Goal: Task Accomplishment & Management: Use online tool/utility

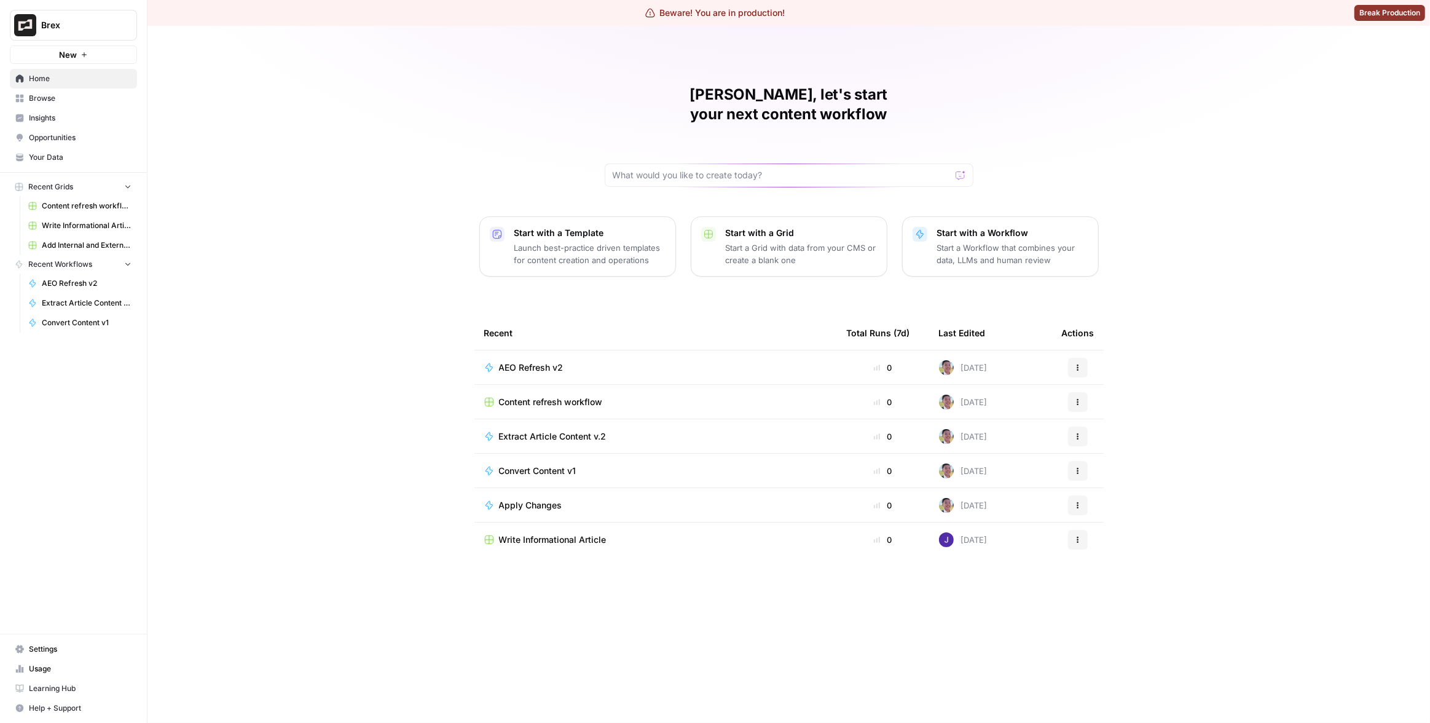
click at [72, 149] on link "Your Data" at bounding box center [73, 158] width 127 height 20
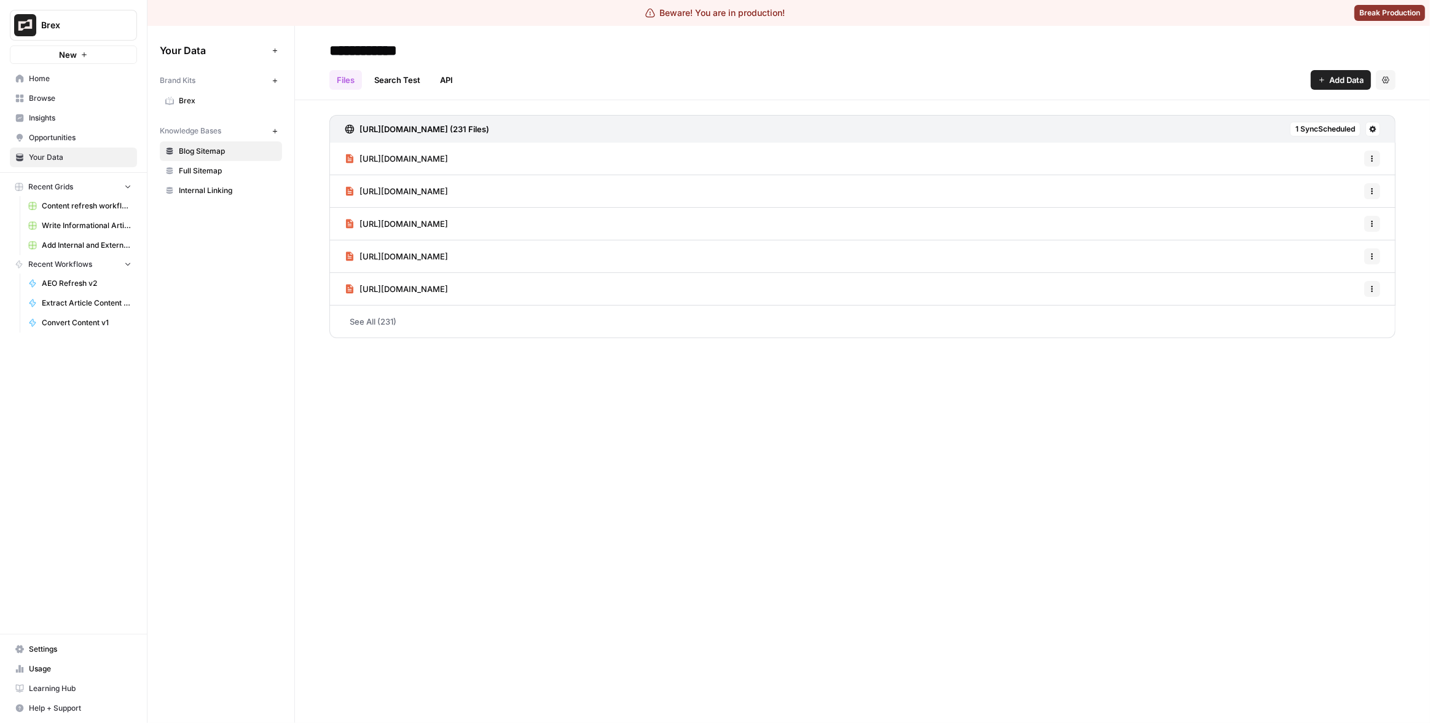
click at [55, 12] on button "Brex" at bounding box center [73, 25] width 127 height 31
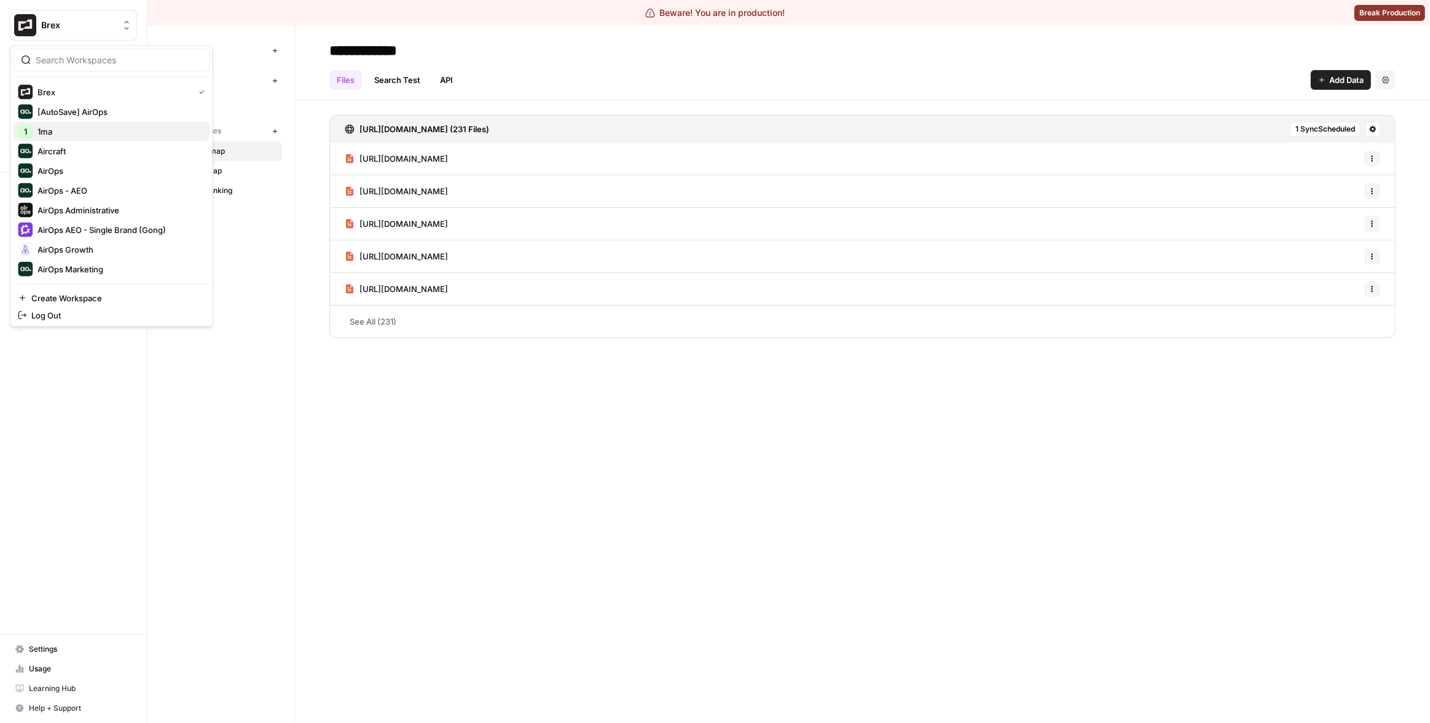
click at [91, 129] on span "1ma" at bounding box center [118, 131] width 162 height 12
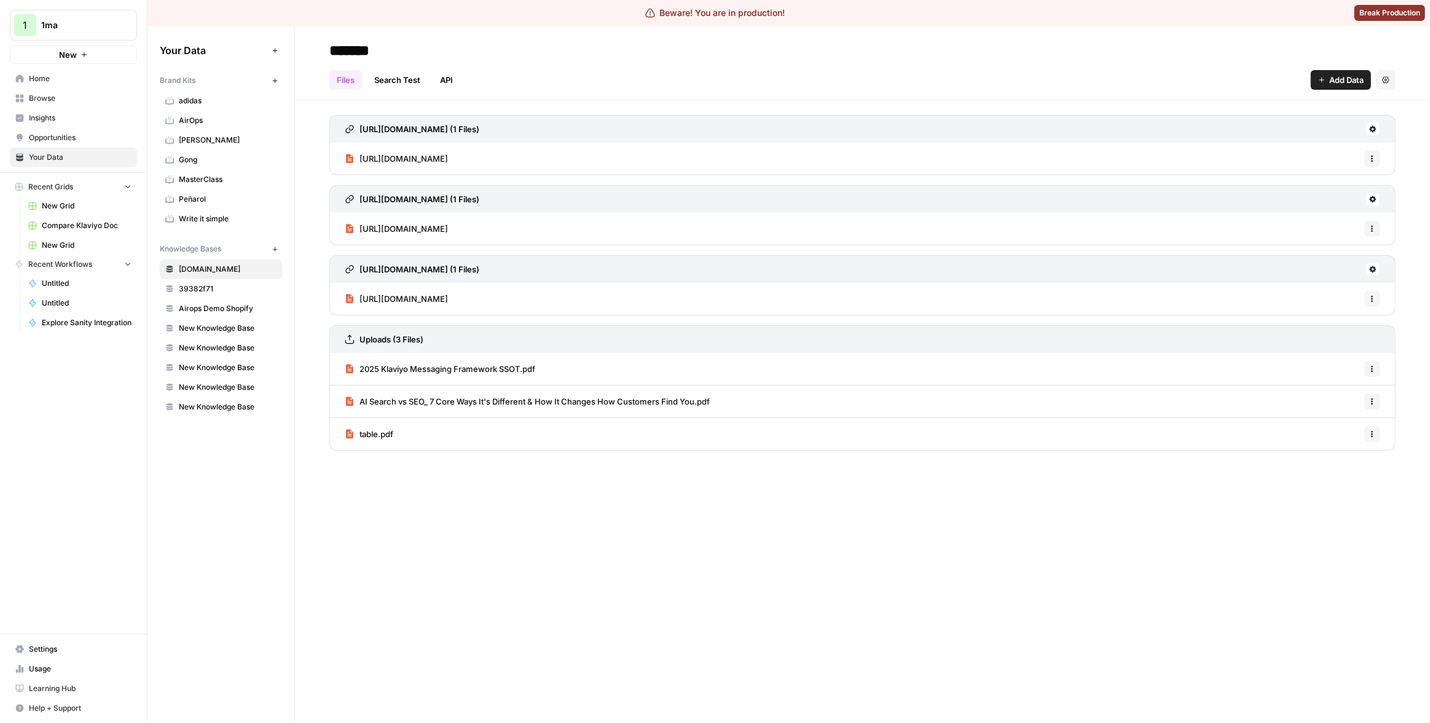
click at [274, 247] on icon "button" at bounding box center [275, 249] width 7 height 7
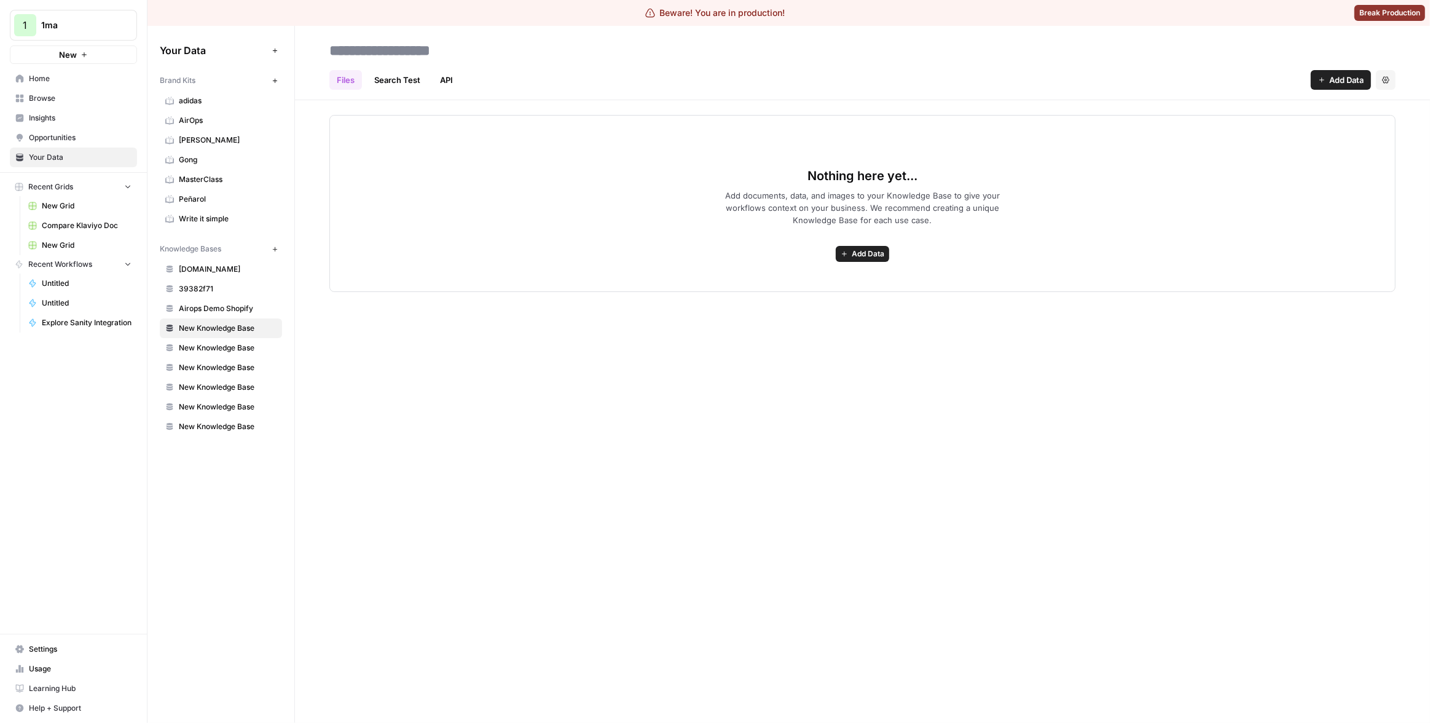
click at [448, 36] on header "Files Search Test API Add Data Settings" at bounding box center [862, 63] width 1135 height 74
click at [446, 46] on input at bounding box center [423, 50] width 197 height 25
type input "****"
click at [644, 89] on div "Files Search Test API Add Data Settings" at bounding box center [862, 75] width 1067 height 30
click at [1325, 82] on button "Add Data" at bounding box center [1341, 80] width 60 height 20
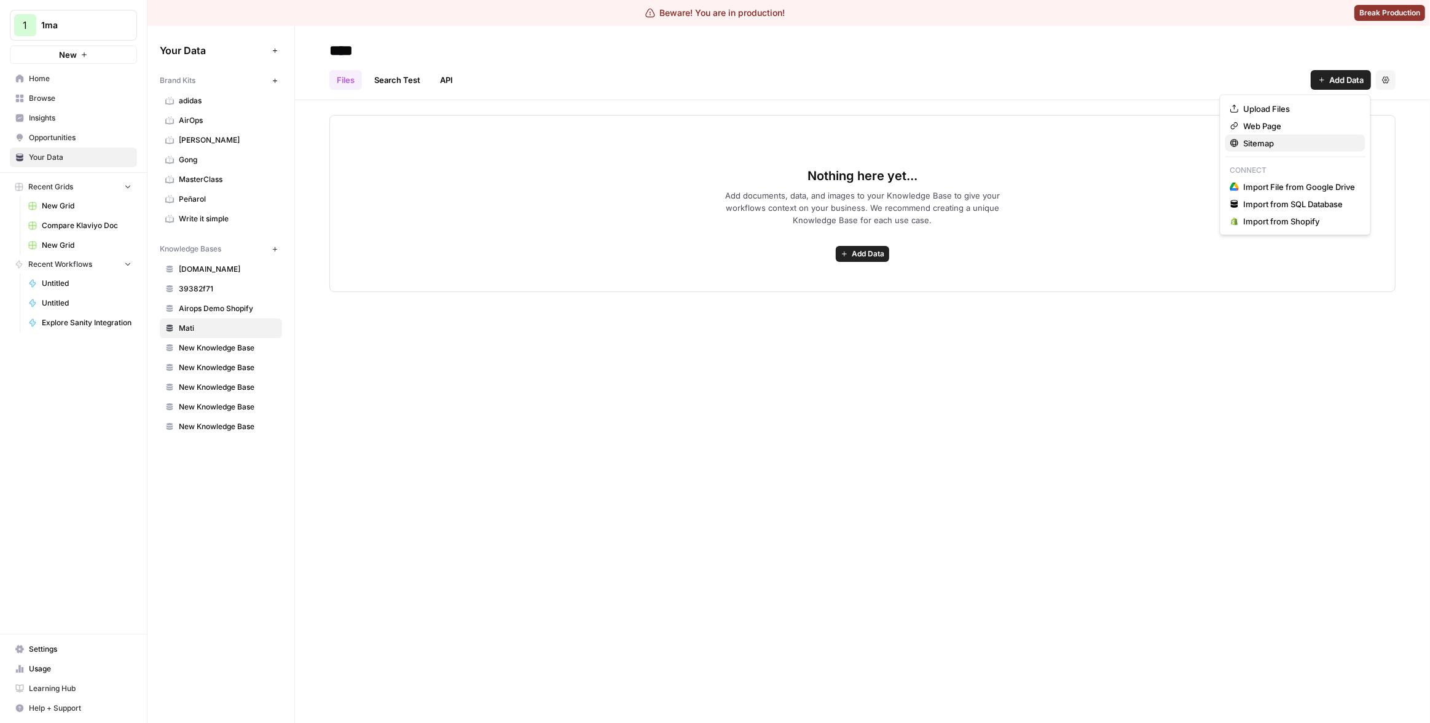
click at [1268, 141] on span "Sitemap" at bounding box center [1300, 143] width 112 height 12
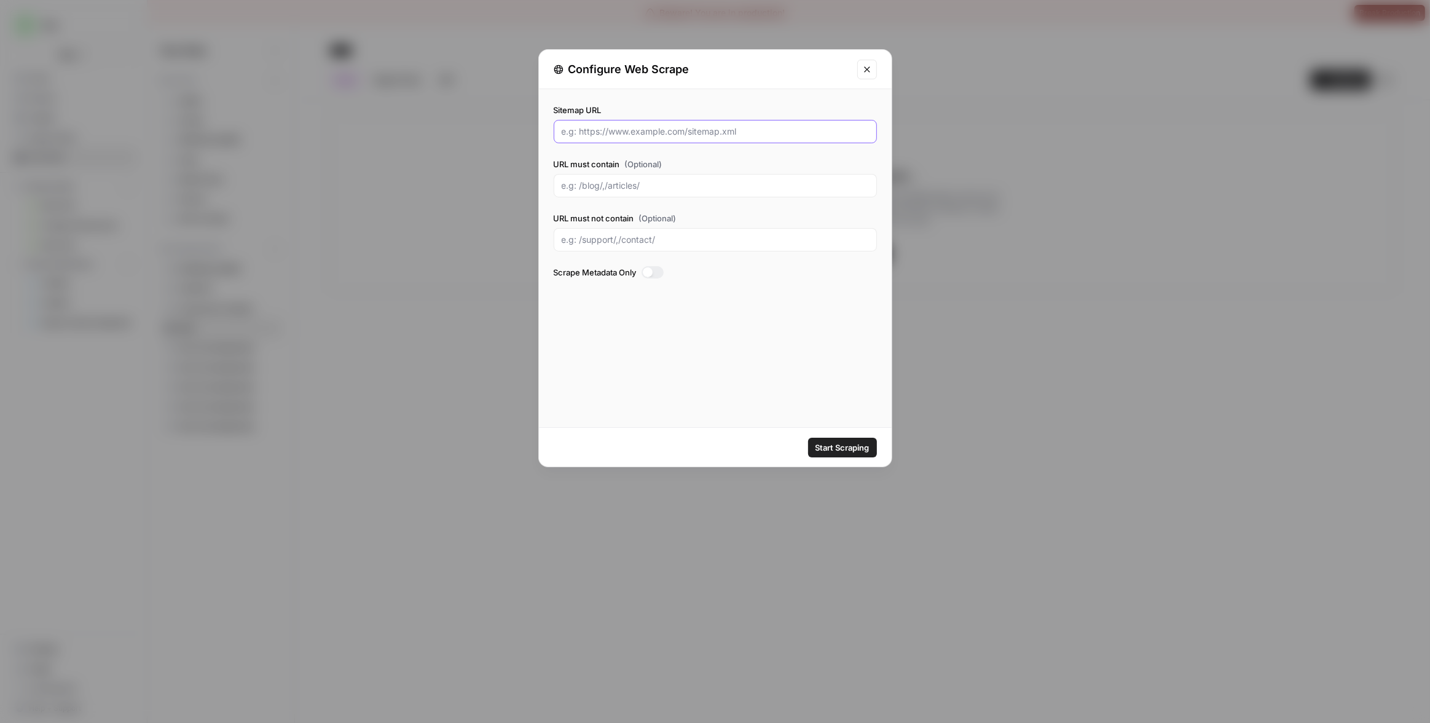
click at [623, 130] on input "Sitemap URL" at bounding box center [715, 131] width 307 height 12
type input "1ma.dev/sitemap.xml"
click at [684, 314] on div "Sitemap URL 1ma.dev/sitemap.xml URL must contain (Optional) URL must not contai…" at bounding box center [715, 258] width 353 height 338
click at [685, 242] on input "URL must not contain (Optional)" at bounding box center [715, 240] width 307 height 12
click at [690, 234] on input "URL must not contain (Optional)" at bounding box center [715, 240] width 307 height 12
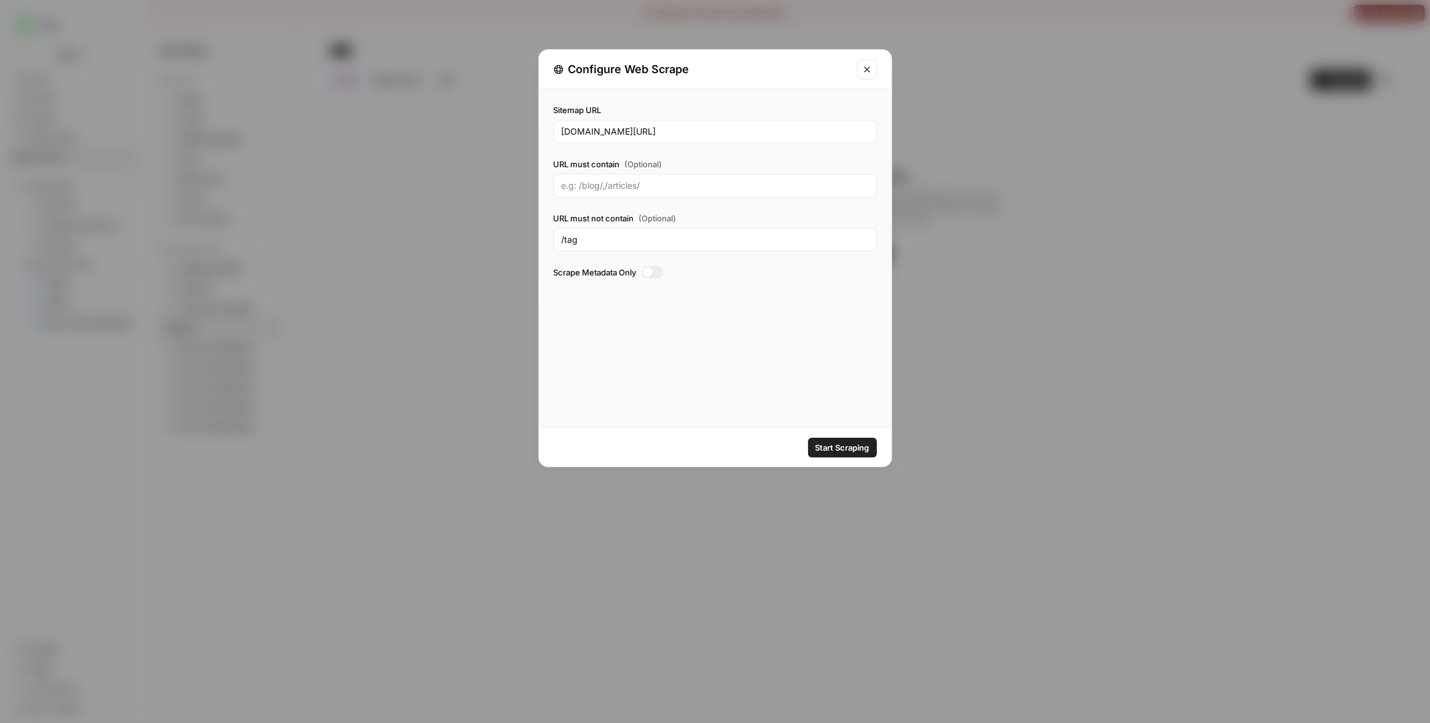
click at [700, 352] on div "Sitemap URL 1ma.dev/sitemap.xml URL must contain (Optional) URL must not contai…" at bounding box center [715, 258] width 353 height 338
click at [681, 189] on input "URL must contain (Optional)" at bounding box center [715, 186] width 307 height 12
click at [681, 353] on div "Sitemap URL 1ma.dev/sitemap.xml URL must contain (Optional) URL must not contai…" at bounding box center [715, 258] width 353 height 338
click at [684, 235] on input "/tag" at bounding box center [715, 240] width 307 height 12
type input "/"
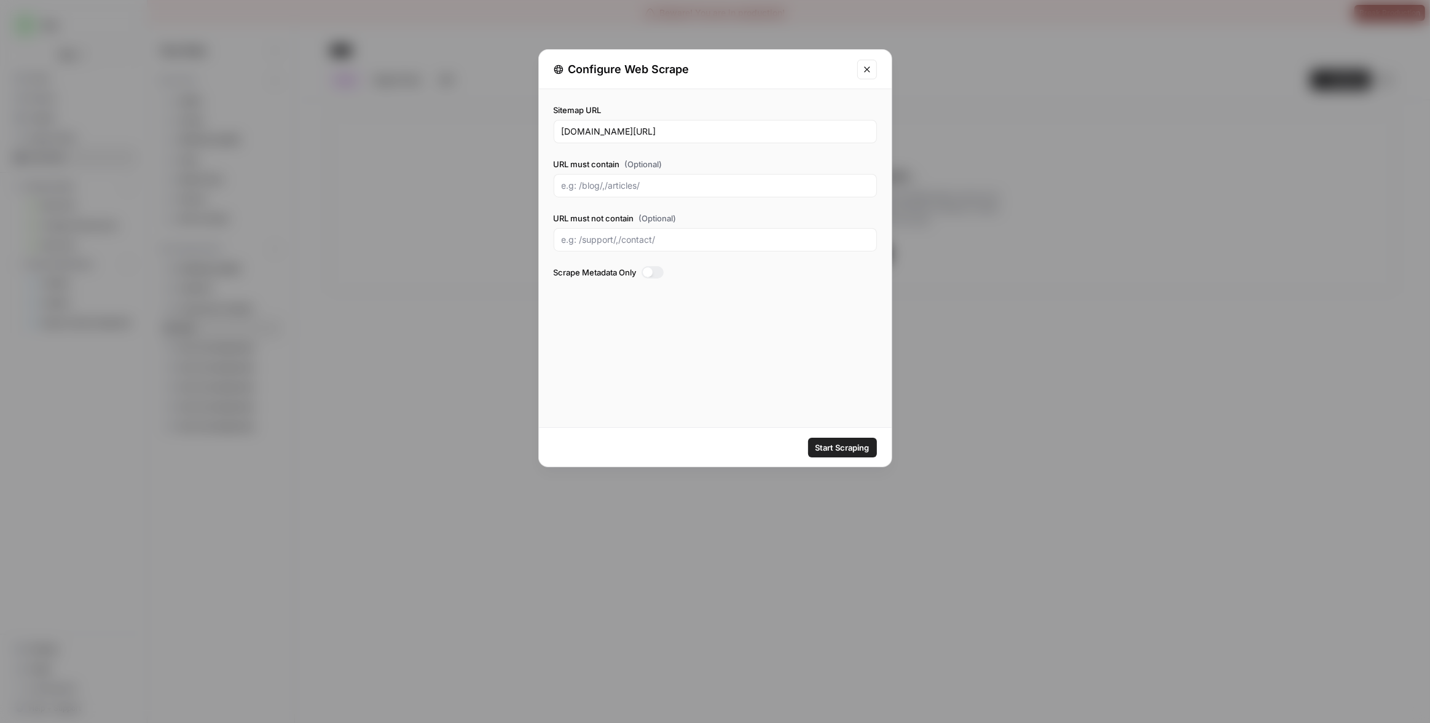
click at [770, 370] on div "Sitemap URL 1ma.dev/sitemap.xml URL must contain (Optional) URL must not contai…" at bounding box center [715, 258] width 353 height 338
click at [840, 449] on span "Start Scraping" at bounding box center [843, 447] width 54 height 12
click at [582, 129] on input "1ma.dev/sitemap.xml" at bounding box center [715, 131] width 307 height 12
click at [562, 128] on input "1ma.dev/sitemap.xml" at bounding box center [715, 131] width 307 height 12
type input "https://1ma.dev/sitemap.xml"
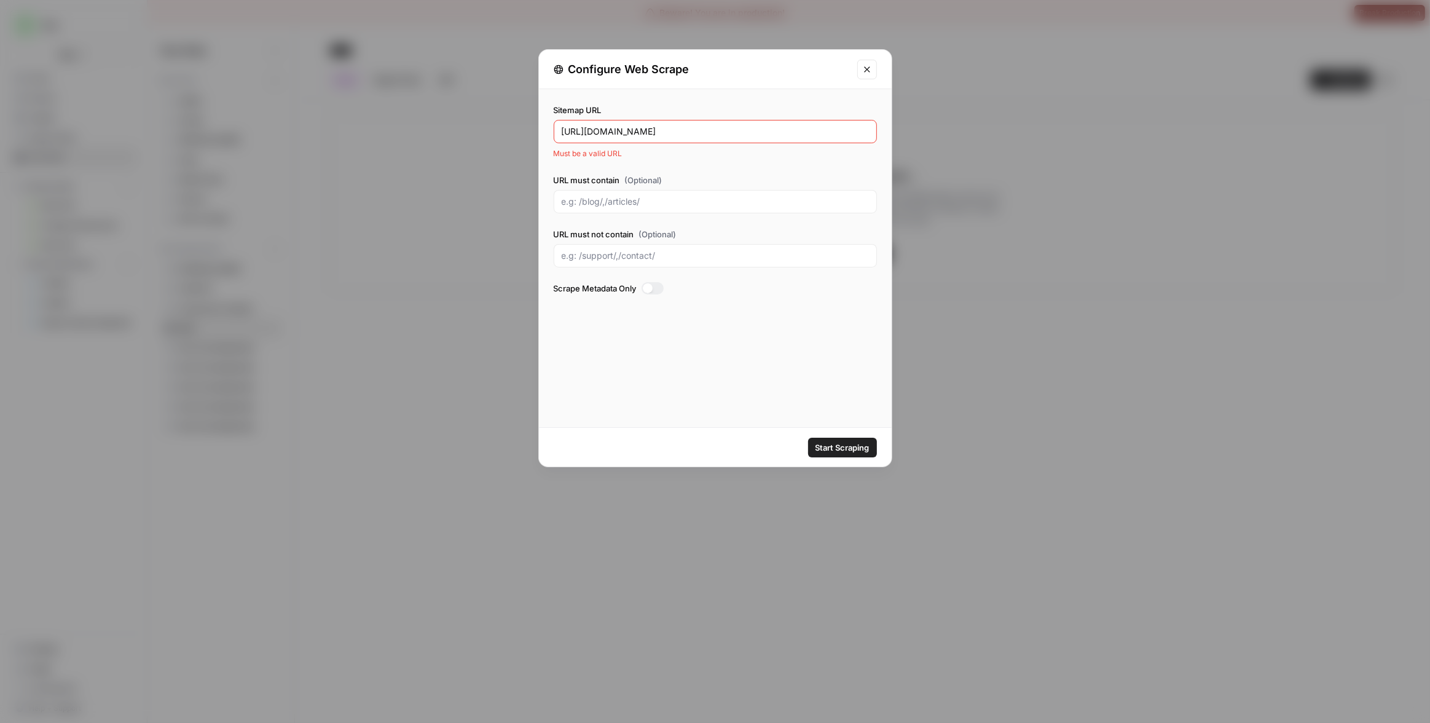
click at [845, 452] on span "Start Scraping" at bounding box center [843, 447] width 54 height 12
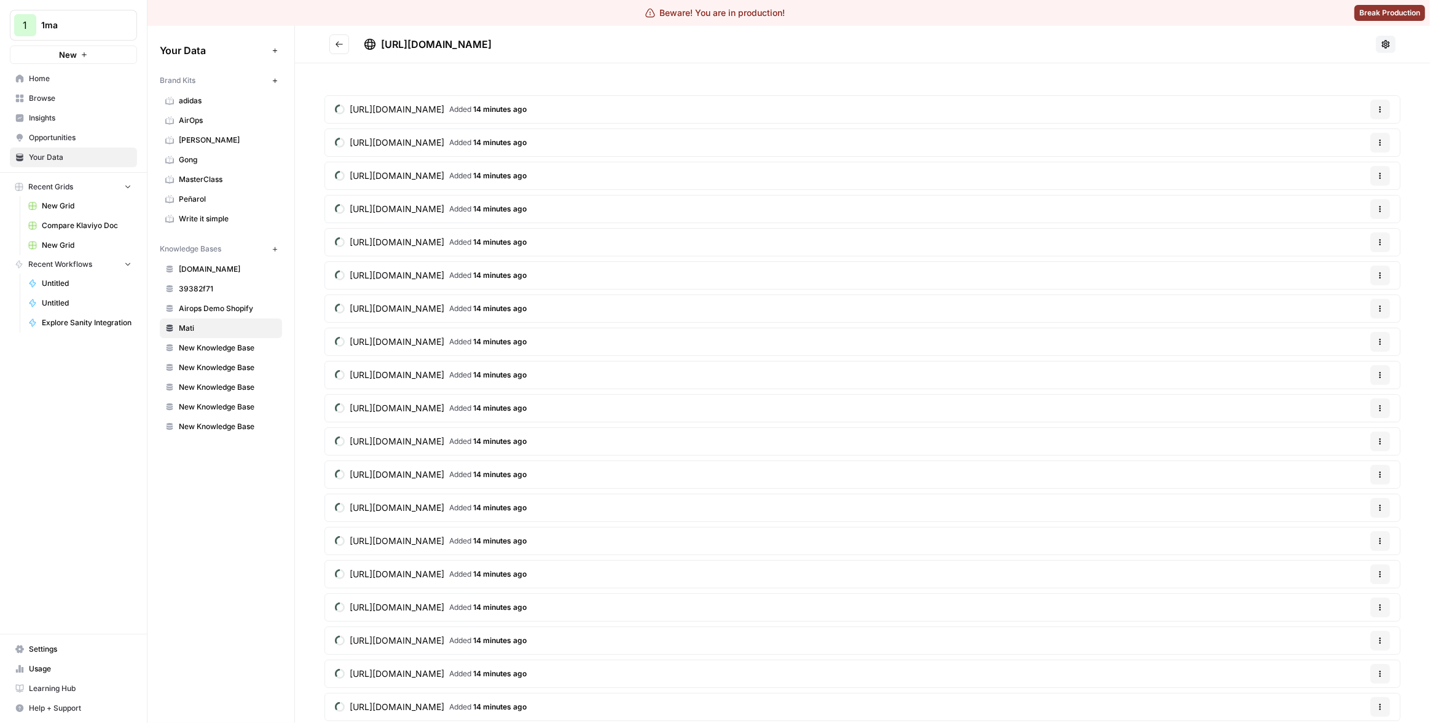
scroll to position [294, 0]
